Goal: Task Accomplishment & Management: Use online tool/utility

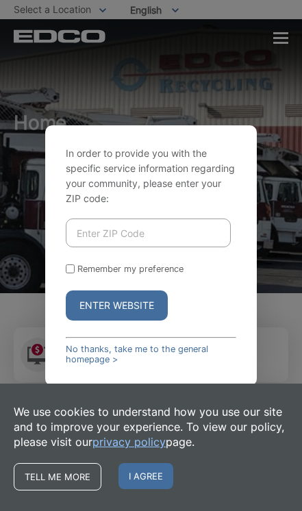
click at [162, 247] on input "Enter ZIP Code" at bounding box center [148, 233] width 165 height 29
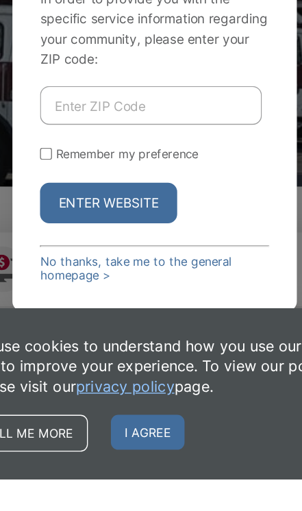
type input "92003"
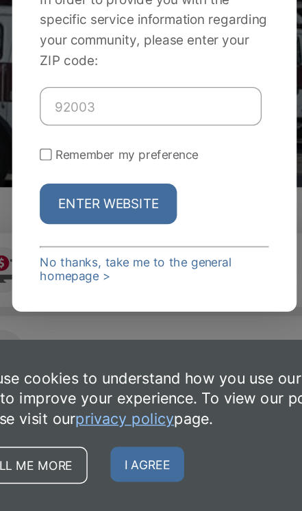
click at [66, 241] on input "Remember my preference" at bounding box center [70, 245] width 9 height 9
checkbox input "true"
click at [109, 267] on button "Enter Website" at bounding box center [117, 282] width 102 height 30
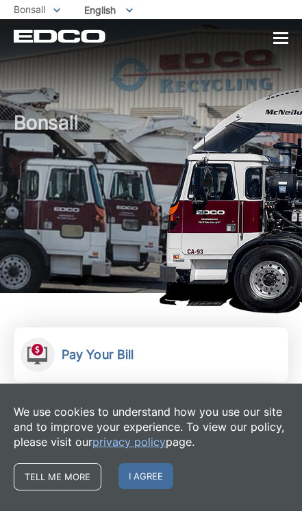
click at [241, 362] on link "Pay Your Bill View, pay, and manage your bill online." at bounding box center [151, 355] width 275 height 55
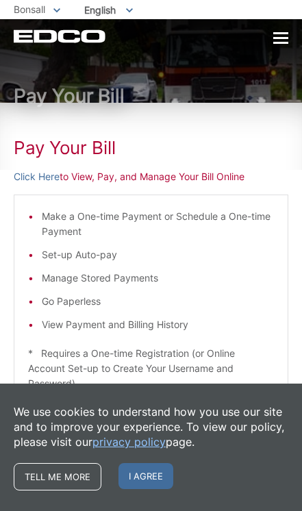
click at [182, 180] on p "Click Here to View, Pay, and Manage Your Bill Online" at bounding box center [151, 176] width 275 height 15
click at [147, 184] on p "Click Here to View, Pay, and Manage Your Bill Online" at bounding box center [151, 176] width 275 height 15
click at [90, 180] on p "Click Here to View, Pay, and Manage Your Bill Online" at bounding box center [151, 176] width 275 height 15
click at [103, 187] on div "Pay Your [PERSON_NAME] Here to View, Pay, and Manage Your Bill Online Make a On…" at bounding box center [151, 364] width 275 height 523
